Goal: Obtain resource: Download file/media

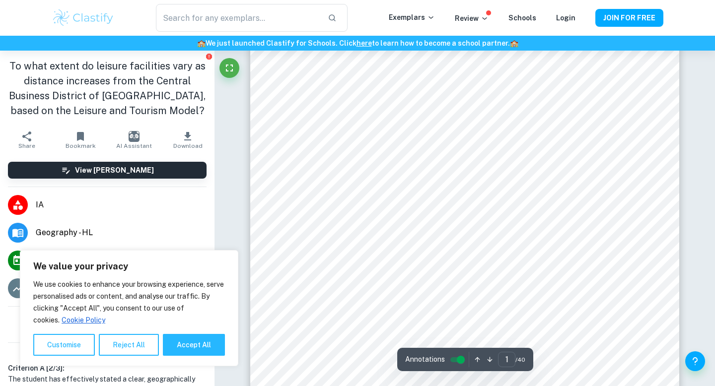
type input "2"
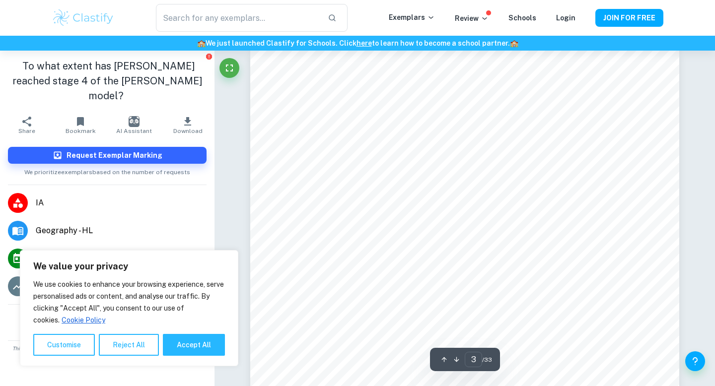
scroll to position [1373, 0]
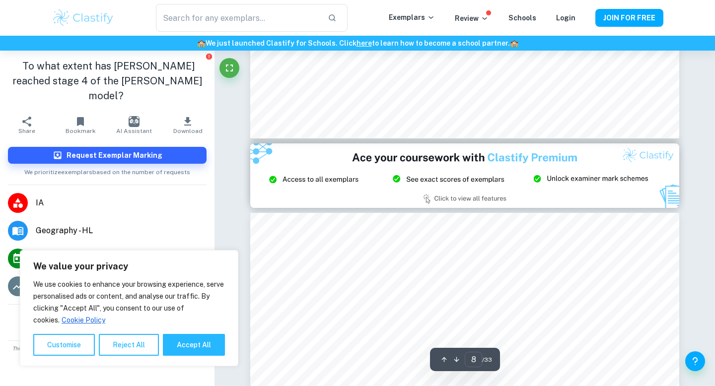
type input "9"
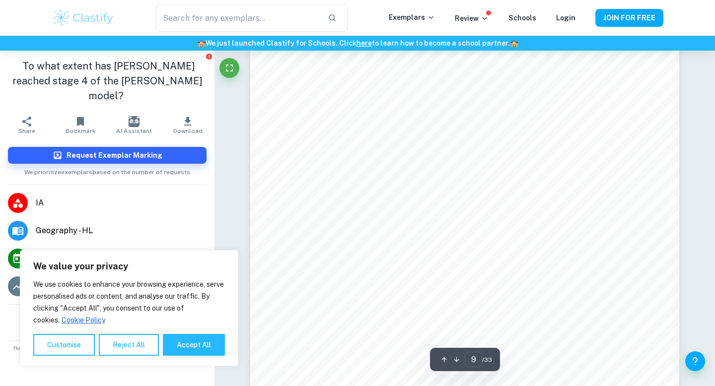
scroll to position [5193, 0]
click at [179, 345] on button "Accept All" at bounding box center [194, 345] width 62 height 22
checkbox input "true"
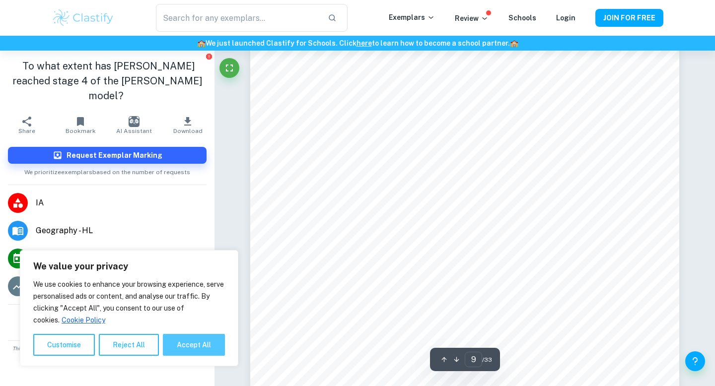
checkbox input "true"
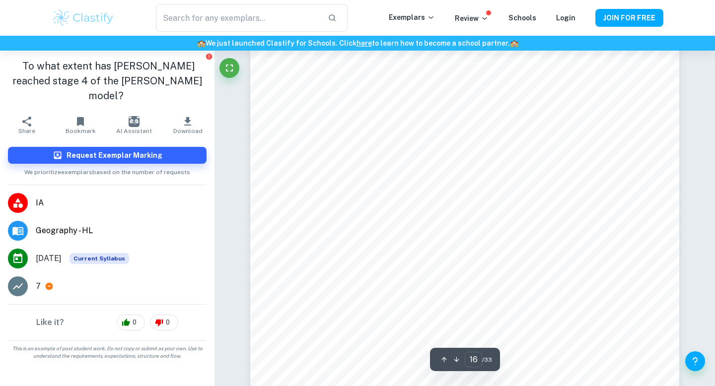
scroll to position [9530, 0]
type input "20"
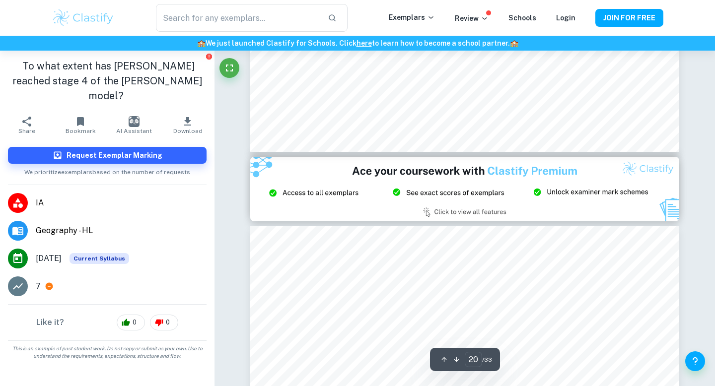
scroll to position [12421, 0]
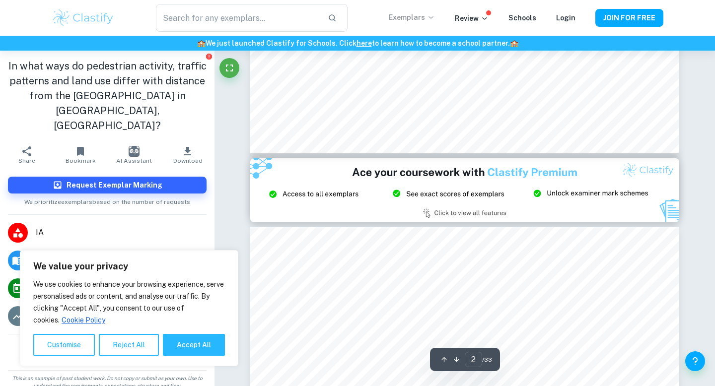
type input "3"
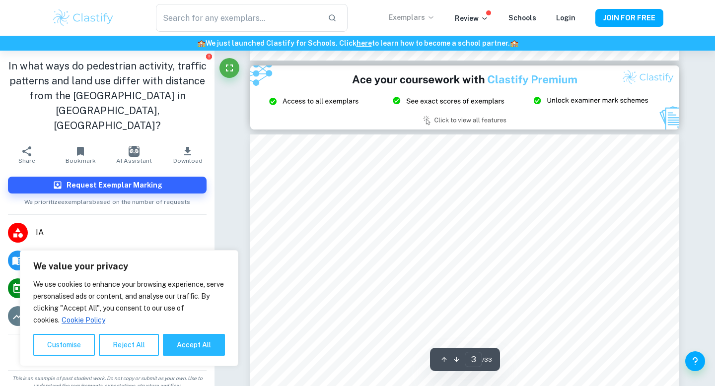
scroll to position [1287, 0]
click at [186, 348] on button "Accept All" at bounding box center [194, 345] width 62 height 22
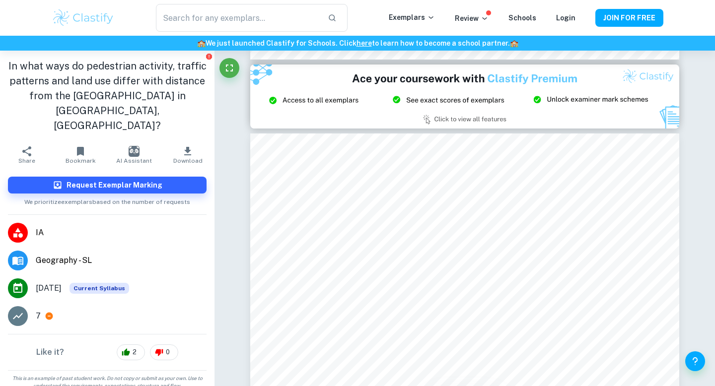
checkbox input "true"
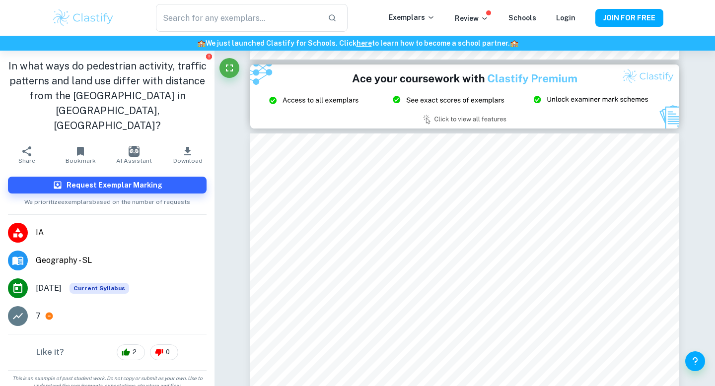
click at [193, 146] on icon "button" at bounding box center [188, 152] width 12 height 12
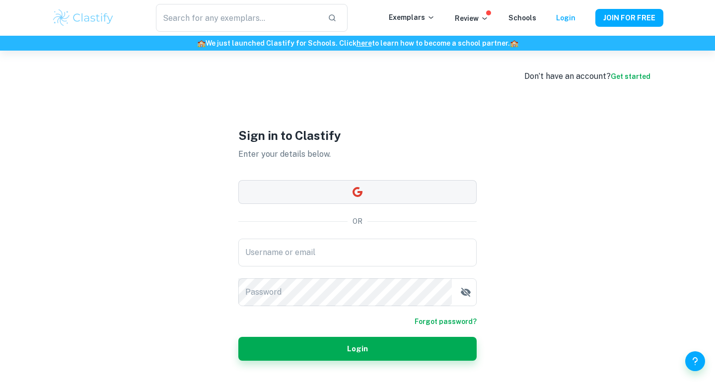
click at [316, 194] on button "button" at bounding box center [357, 192] width 238 height 24
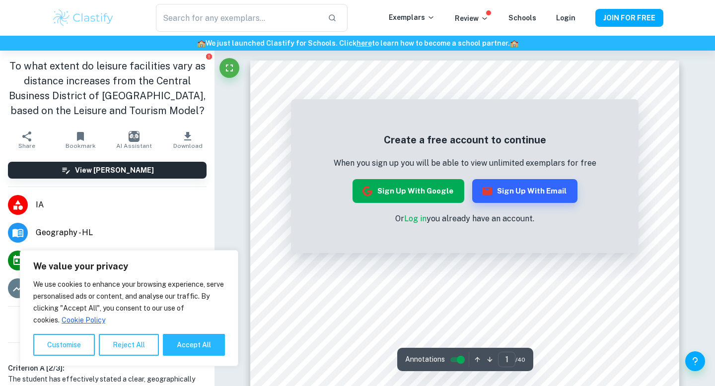
click at [446, 191] on button "Sign up with Google" at bounding box center [409, 191] width 112 height 24
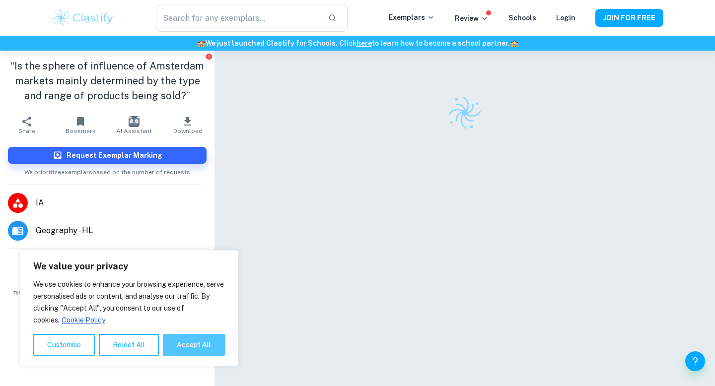
click at [193, 339] on button "Accept All" at bounding box center [194, 345] width 62 height 22
checkbox input "true"
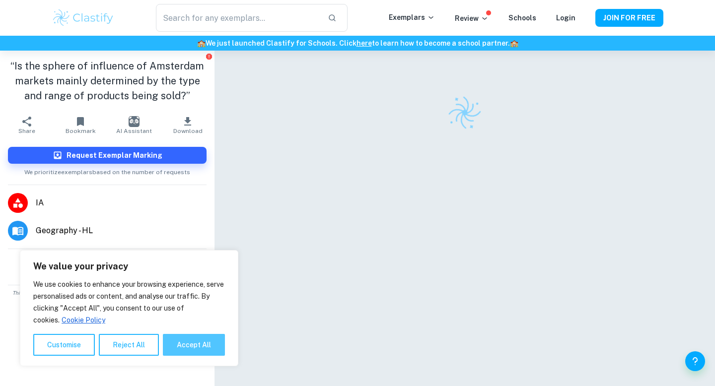
checkbox input "true"
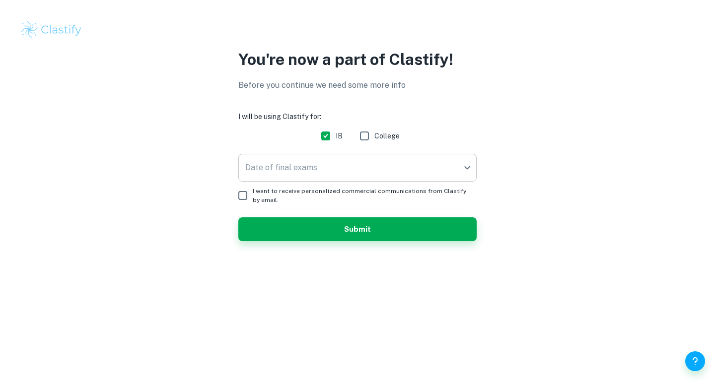
click at [335, 169] on body "We value your privacy We use cookies to enhance your browsing experience, serve…" at bounding box center [357, 193] width 715 height 386
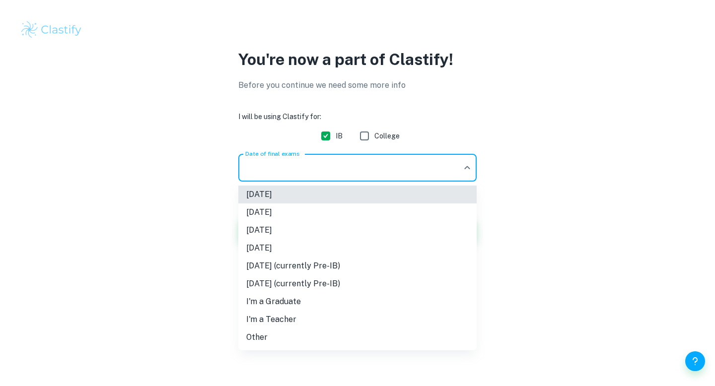
click at [312, 245] on li "[DATE]" at bounding box center [357, 248] width 238 height 18
type input "N26"
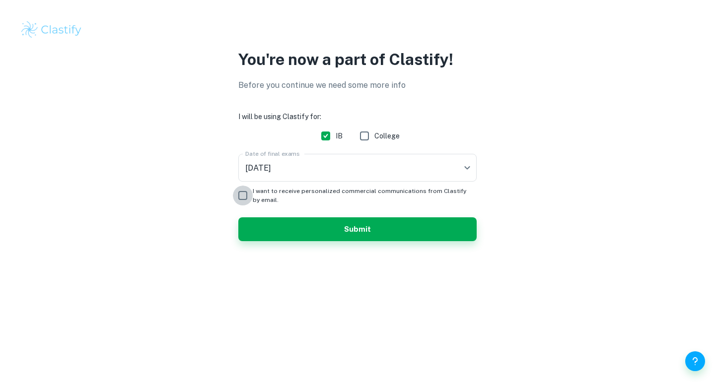
click at [239, 190] on input "I want to receive personalized commercial communications from Clastify by email." at bounding box center [243, 196] width 20 height 20
click at [241, 192] on input "I want to receive personalized commercial communications from Clastify by email." at bounding box center [243, 196] width 20 height 20
checkbox input "false"
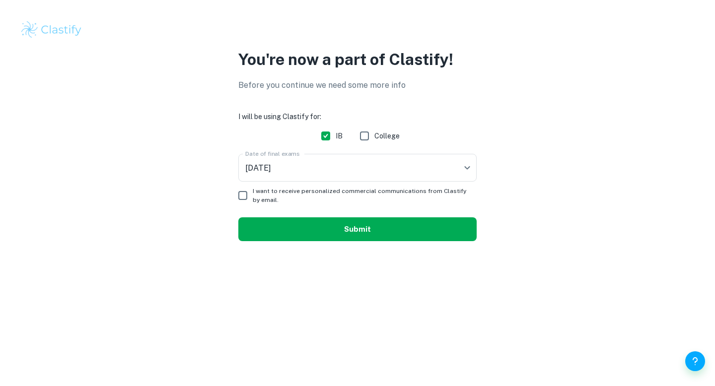
click at [279, 226] on button "Submit" at bounding box center [357, 230] width 238 height 24
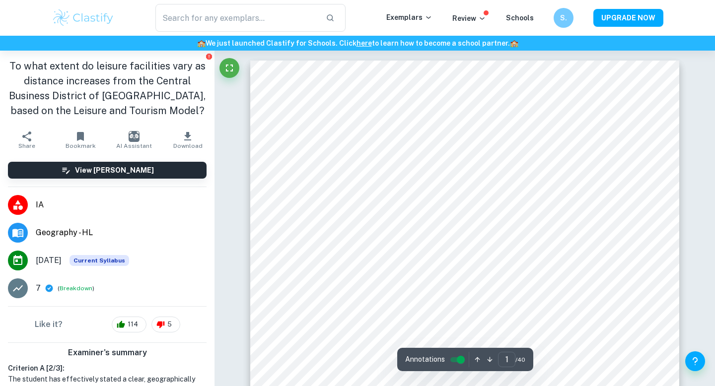
click at [184, 139] on icon "button" at bounding box center [188, 137] width 12 height 12
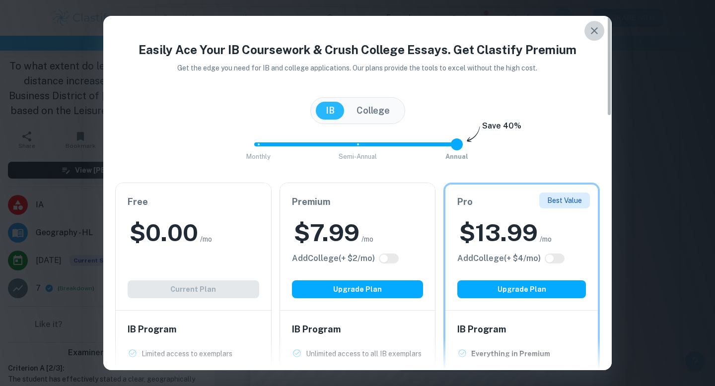
click at [594, 34] on icon "button" at bounding box center [595, 31] width 12 height 12
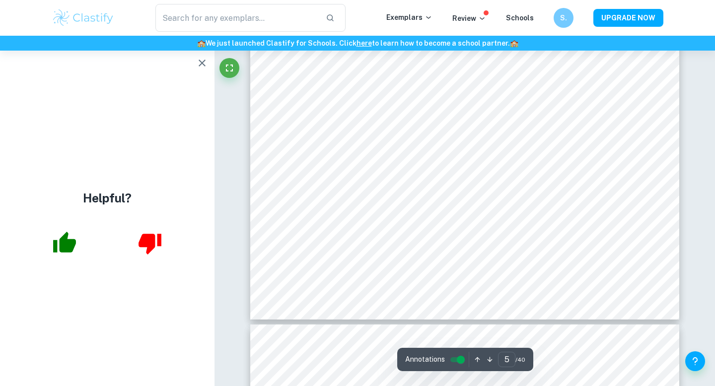
scroll to position [2877, 0]
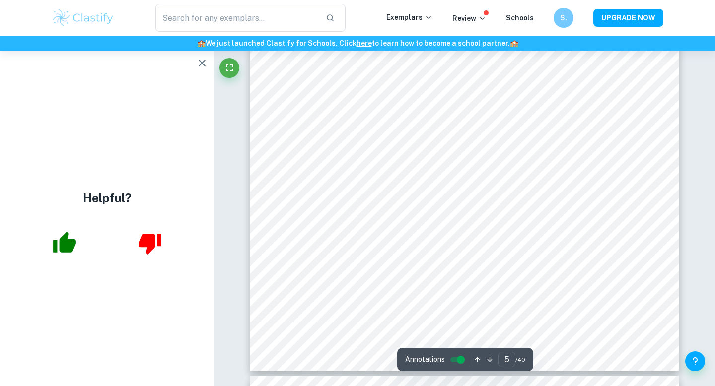
click at [64, 241] on icon "button" at bounding box center [64, 242] width 23 height 21
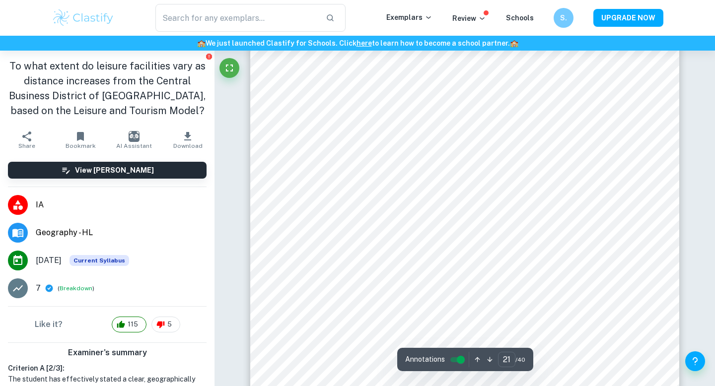
scroll to position [12617, 0]
type input "24"
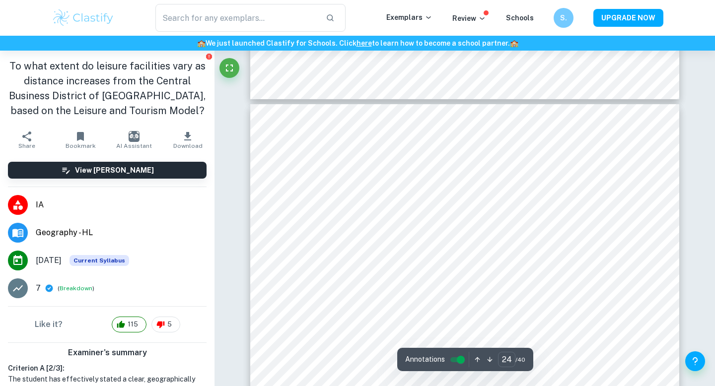
scroll to position [14354, 0]
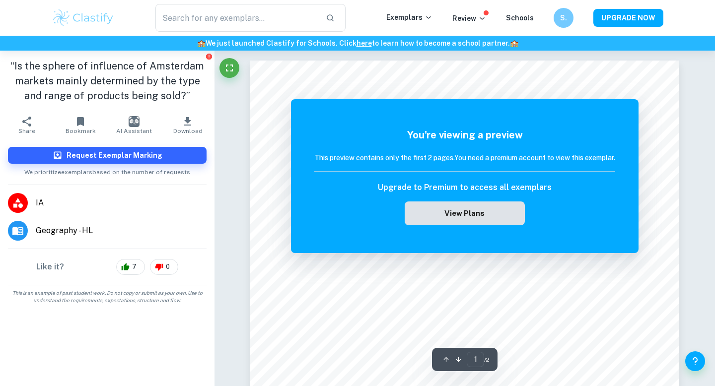
click at [508, 212] on button "View Plans" at bounding box center [465, 214] width 120 height 24
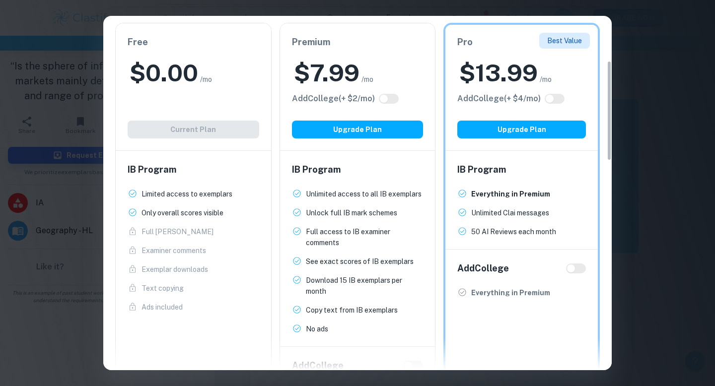
scroll to position [159, 0]
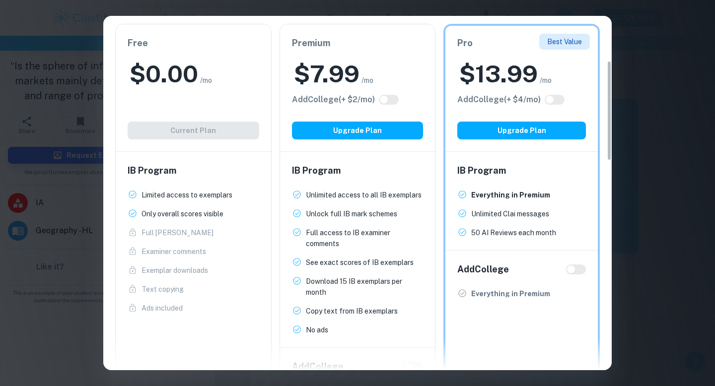
click at [669, 40] on div "Easily Ace Your IB Coursework & Crush College Essays. Get Clastify Premium Get …" at bounding box center [357, 193] width 715 height 386
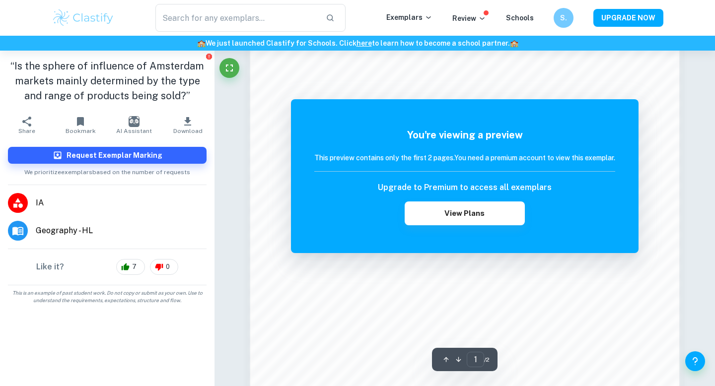
scroll to position [767, 0]
